Goal: Check status

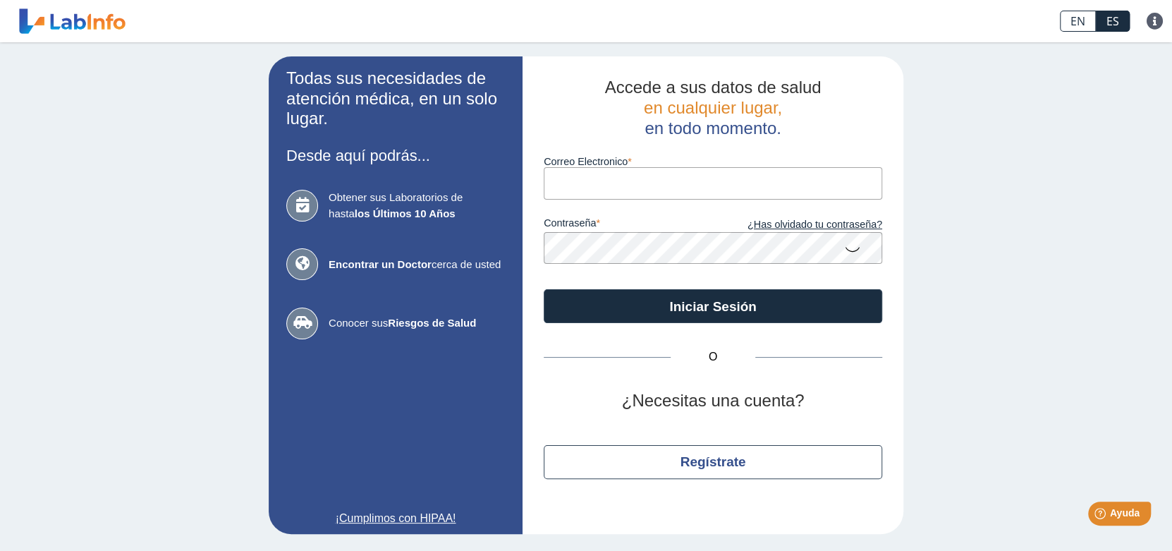
type input "yyomie@gmail.com"
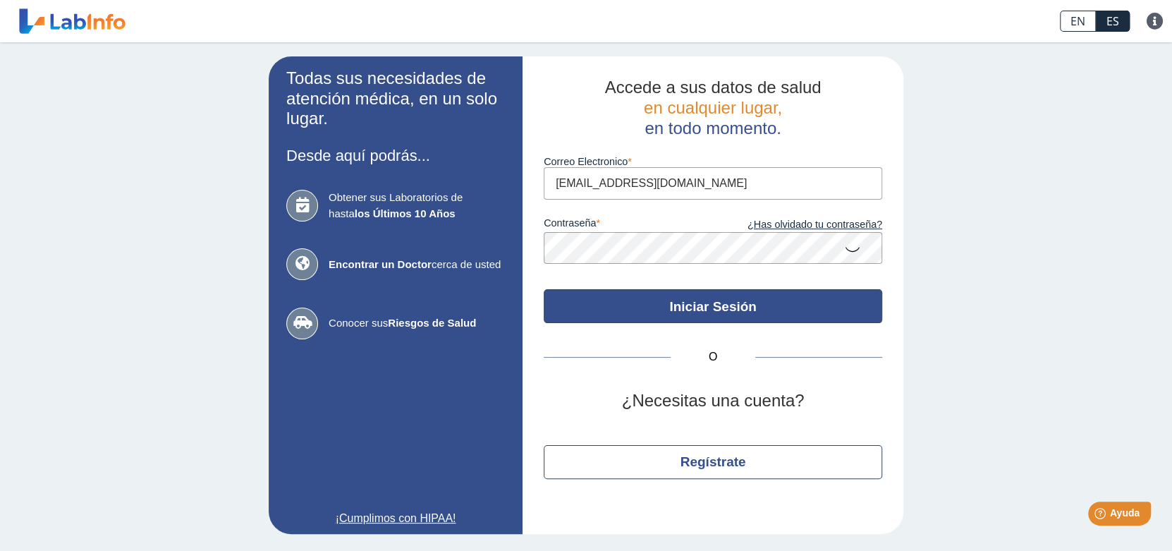
click at [764, 307] on button "Iniciar Sesión" at bounding box center [713, 306] width 339 height 34
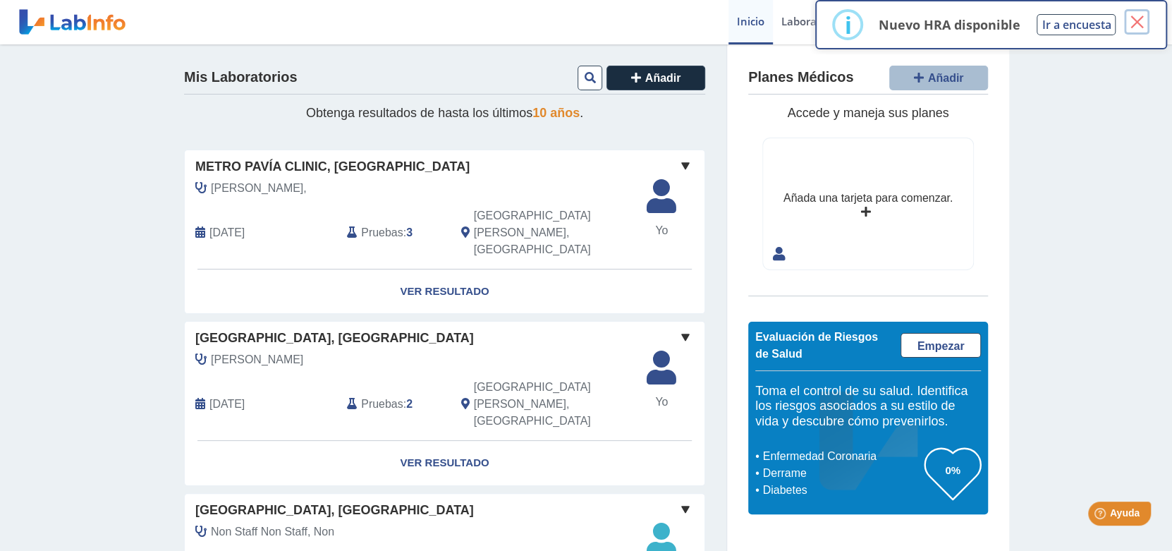
click at [1140, 16] on button "×" at bounding box center [1136, 21] width 25 height 25
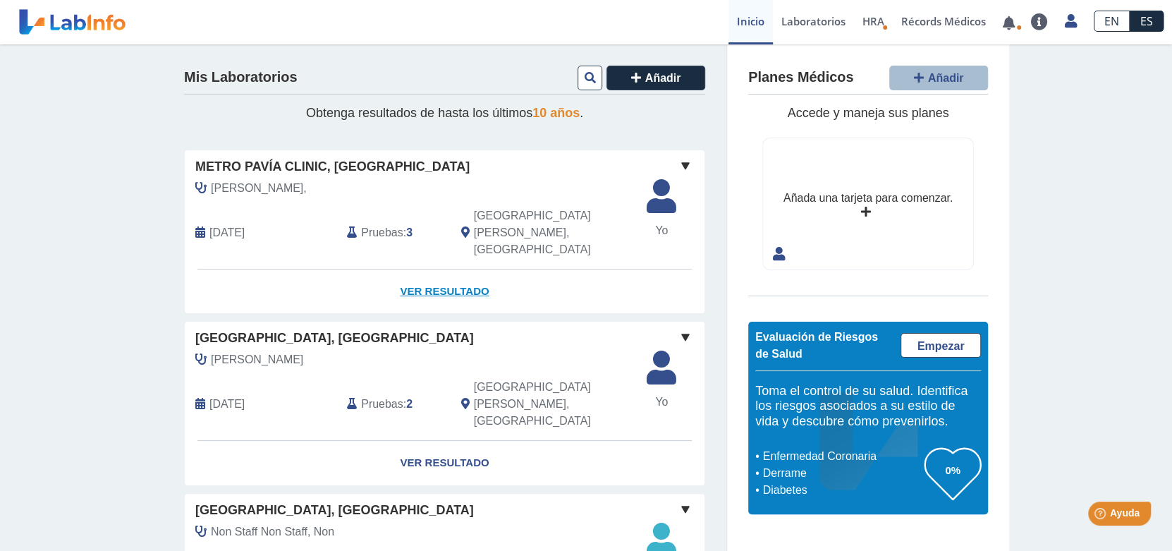
click at [435, 269] on link "Ver Resultado" at bounding box center [445, 291] width 520 height 44
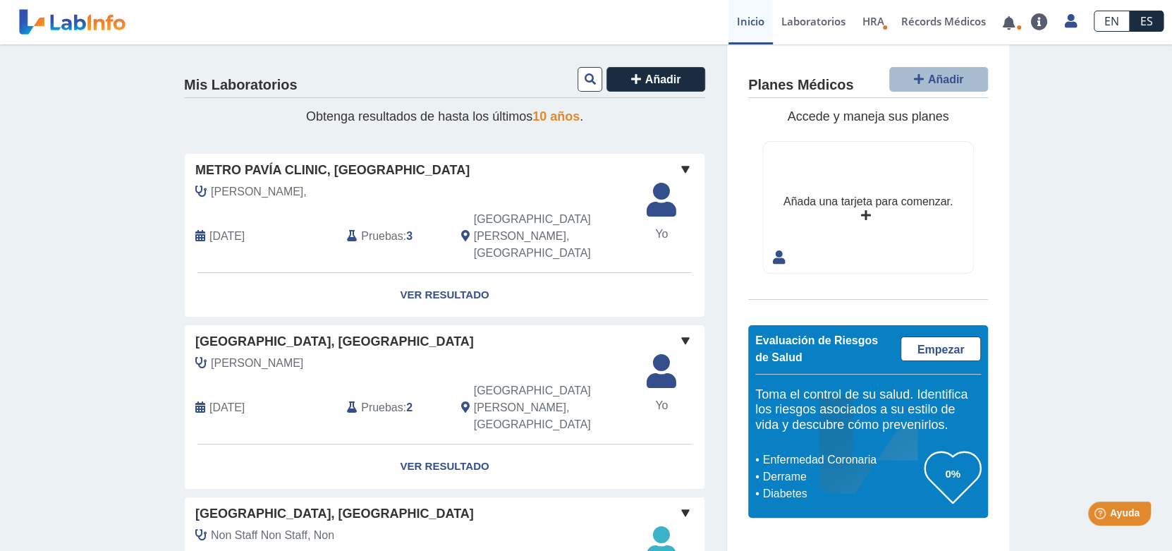
scroll to position [71, 0]
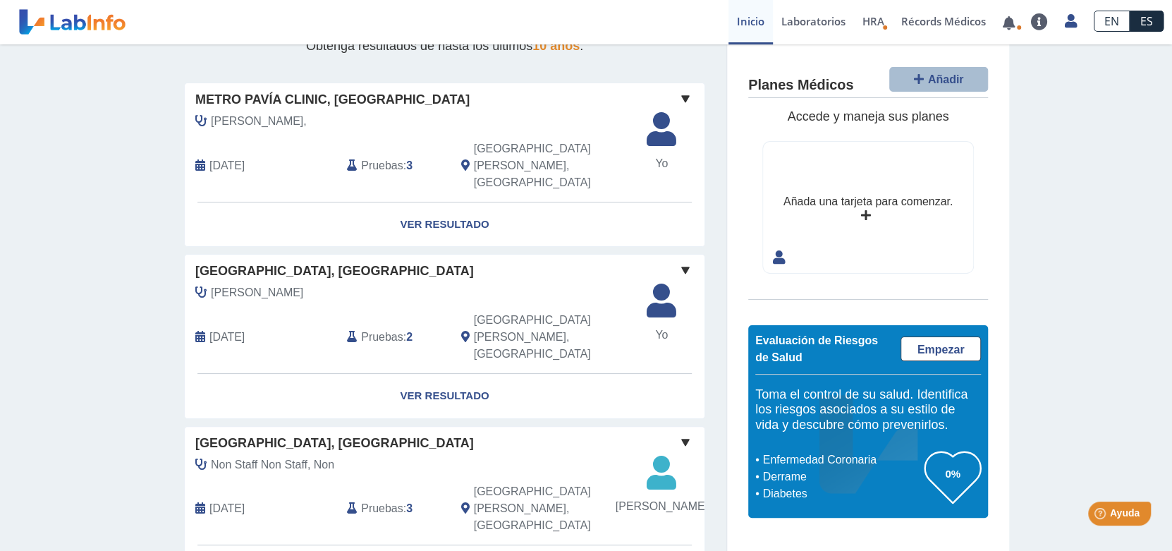
click at [677, 94] on span at bounding box center [685, 98] width 17 height 17
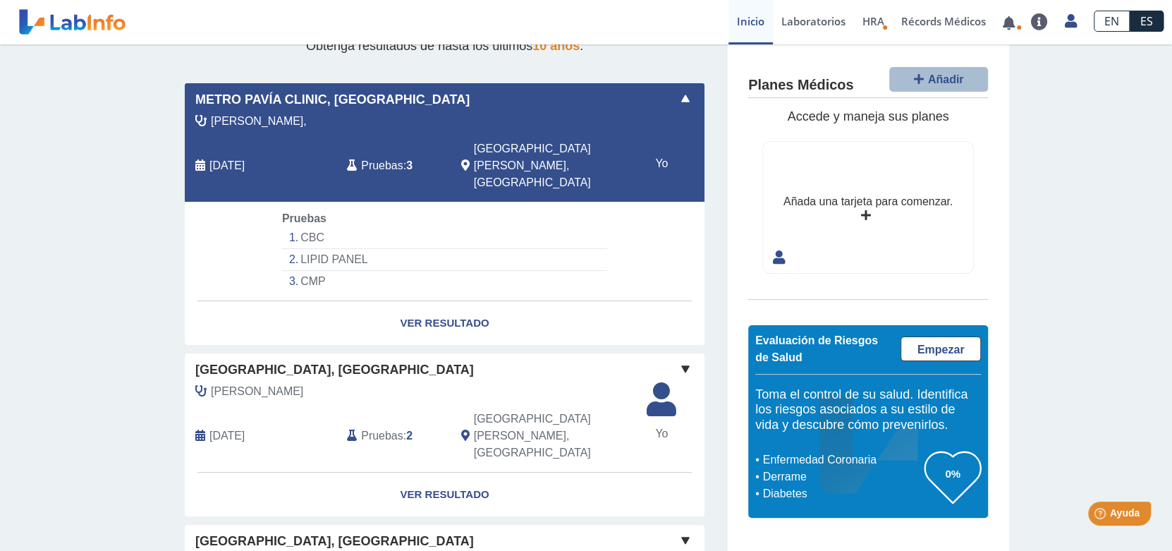
click at [681, 99] on span at bounding box center [685, 98] width 17 height 17
